Goal: Information Seeking & Learning: Find contact information

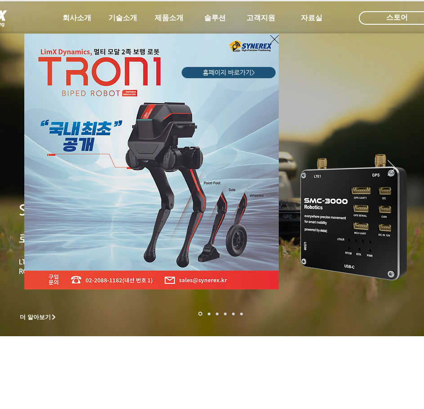
click at [74, 18] on div "LimX Dinamics" at bounding box center [108, 153] width 173 height 272
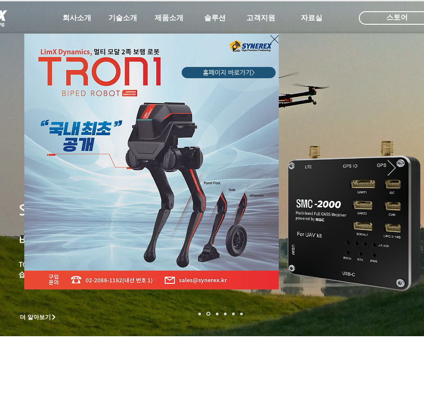
click at [4, 19] on div "LimX Dinamics" at bounding box center [212, 204] width 424 height 409
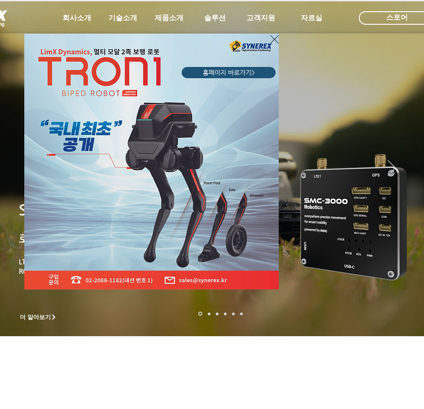
click at [274, 37] on icon "사이트로 돌아가기" at bounding box center [274, 39] width 9 height 11
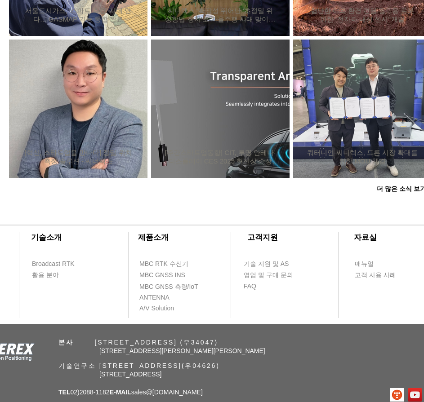
scroll to position [874, 0]
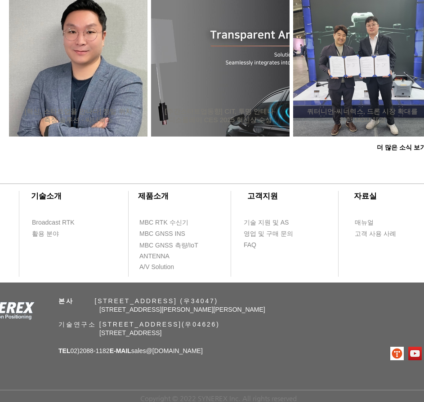
drag, startPoint x: 274, startPoint y: 296, endPoint x: 99, endPoint y: 296, distance: 174.5
click at [99, 298] on span "본사 ​ [STREET_ADDRESS] (우34047)" at bounding box center [138, 301] width 160 height 7
copy span "[STREET_ADDRESS]"
click at [217, 360] on div "​회사소개 ​기술소개 회사 소개 Broadcast RTK 오시는 길 & 연락처 활용 분야 ​제품소개 ​고객지원 ​자료실 ​인재채용 MBC RT…" at bounding box center [220, 285] width 441 height 235
drag, startPoint x: 111, startPoint y: 350, endPoint x: 73, endPoint y: 352, distance: 37.8
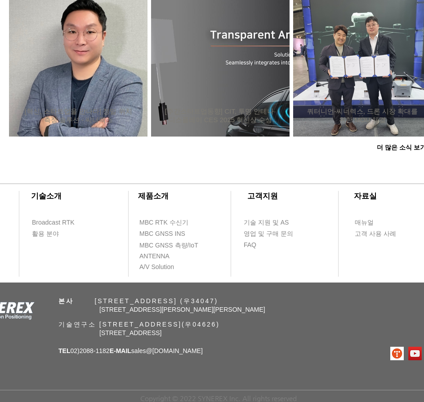
click at [73, 352] on span "TEL 02)[PHONE_NUMBER] E-MAIL sales @[DOMAIN_NAME]" at bounding box center [130, 351] width 144 height 7
copy span "02)2088-1182"
drag, startPoint x: 201, startPoint y: 349, endPoint x: 145, endPoint y: 353, distance: 56.8
click at [145, 353] on p "TEL 02)[PHONE_NUMBER] E-MAIL sales @[DOMAIN_NAME]" at bounding box center [130, 351] width 144 height 9
copy span "sales @[DOMAIN_NAME]"
